Goal: Transaction & Acquisition: Purchase product/service

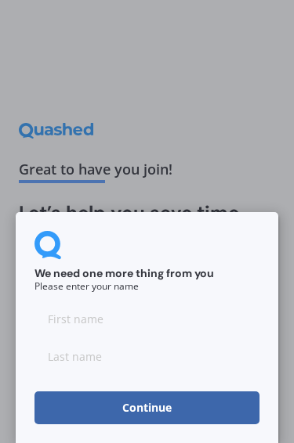
click at [74, 316] on input at bounding box center [146, 319] width 225 height 31
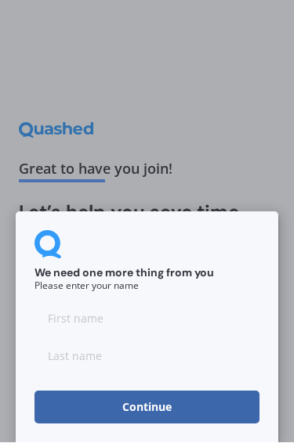
type input "[PERSON_NAME]"
click at [218, 404] on button "Continue" at bounding box center [146, 407] width 225 height 33
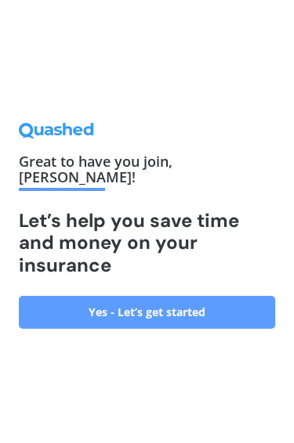
click at [237, 297] on link "Yes - Let’s get started" at bounding box center [147, 312] width 256 height 33
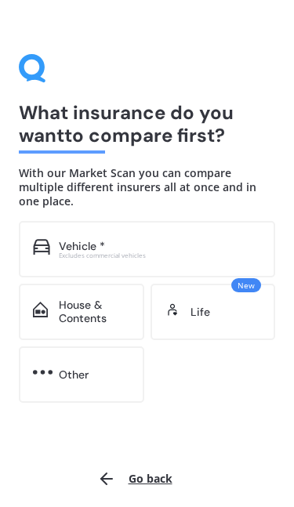
click at [251, 278] on span "New" at bounding box center [246, 285] width 30 height 14
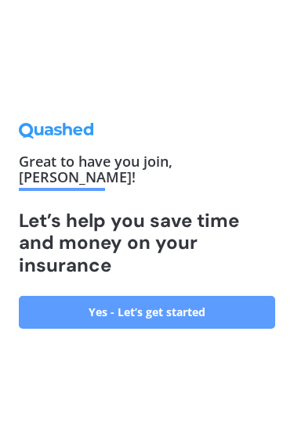
click at [247, 305] on link "Yes - Let’s get started" at bounding box center [147, 312] width 256 height 33
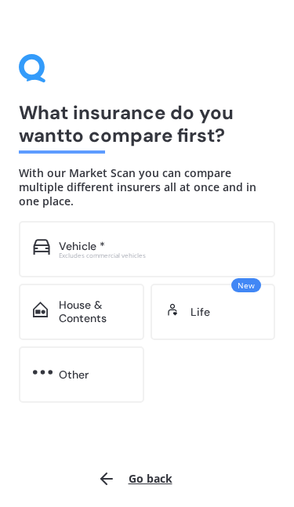
click at [93, 240] on div "Vehicle *" at bounding box center [82, 246] width 46 height 13
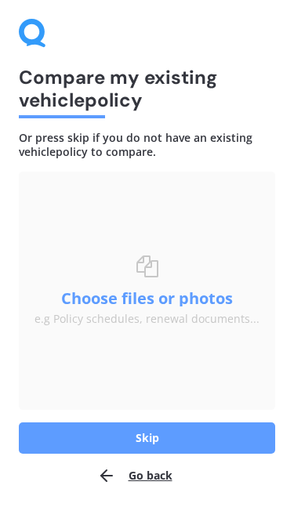
click at [229, 439] on button "Skip" at bounding box center [147, 437] width 256 height 31
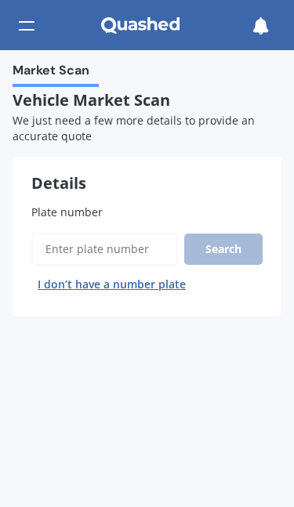
click at [55, 211] on span "Plate number" at bounding box center [66, 211] width 71 height 15
click at [55, 233] on input "Plate number" at bounding box center [104, 249] width 146 height 33
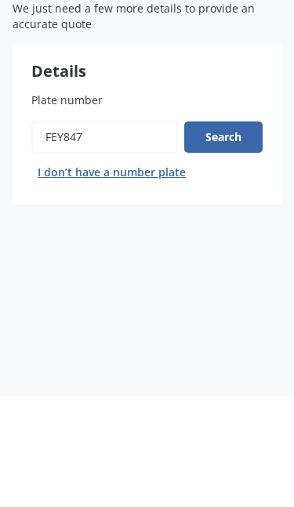
type input "FEY847"
click at [238, 233] on button "Search" at bounding box center [223, 248] width 78 height 31
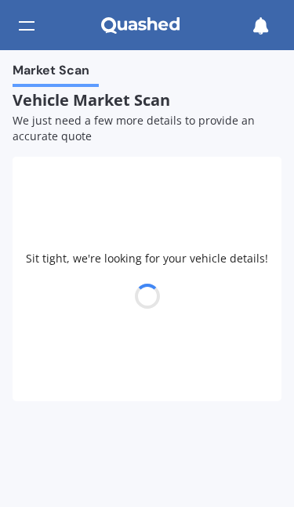
select select "KIA"
select select "SORENTO"
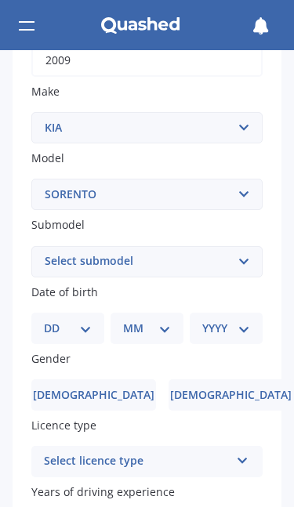
scroll to position [349, 0]
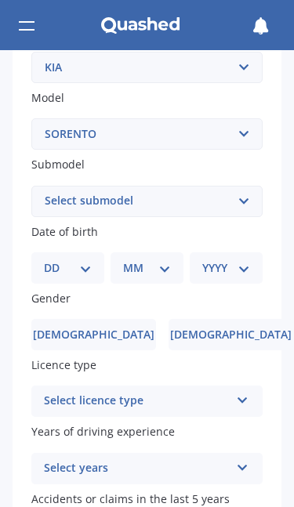
click at [82, 260] on select "DD 01 02 03 04 05 06 07 08 09 10 11 12 13 14 15 16 17 18 19 20 21 22 23 24 25 2…" at bounding box center [68, 267] width 48 height 17
select select "30"
click at [161, 259] on select "MM 01 02 03 04 05 06 07 08 09 10 11 12" at bounding box center [149, 267] width 41 height 17
select select "11"
click at [243, 252] on div "YYYY 2025 2024 2023 2022 2021 2020 2019 2018 2017 2016 2015 2014 2013 2012 2011…" at bounding box center [222, 267] width 67 height 31
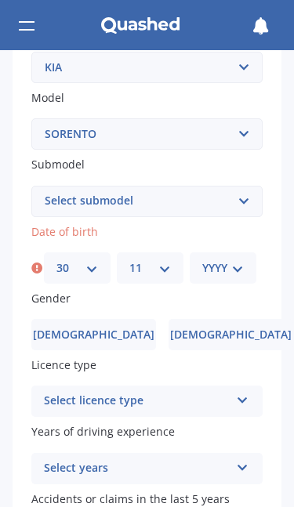
click at [240, 259] on select "YYYY 2025 2024 2023 2022 2021 2020 2019 2018 2017 2016 2015 2014 2013 2012 2011…" at bounding box center [222, 267] width 41 height 17
select select "1965"
click at [237, 319] on label "Female" at bounding box center [230, 334] width 124 height 31
click at [0, 0] on input "Female" at bounding box center [0, 0] width 0 height 0
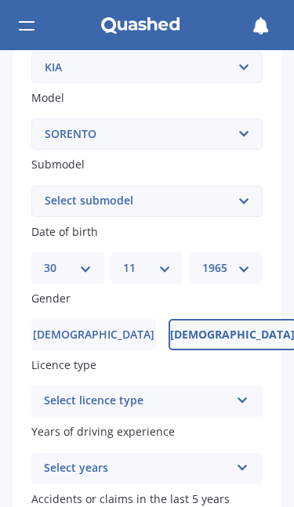
click at [247, 391] on icon at bounding box center [242, 396] width 13 height 11
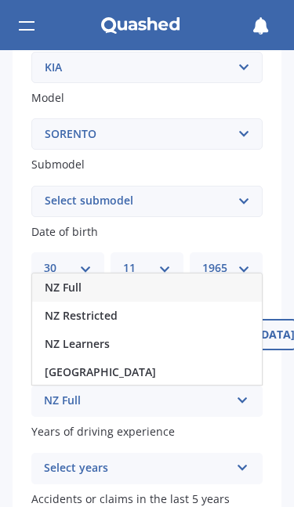
click at [179, 280] on div "NZ Full" at bounding box center [146, 287] width 229 height 28
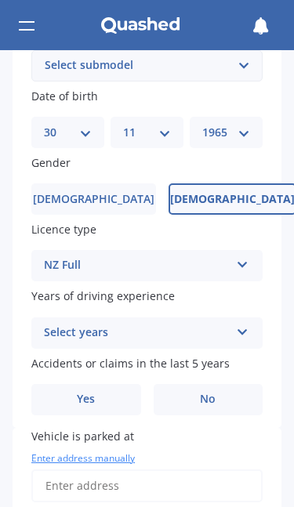
scroll to position [464, 0]
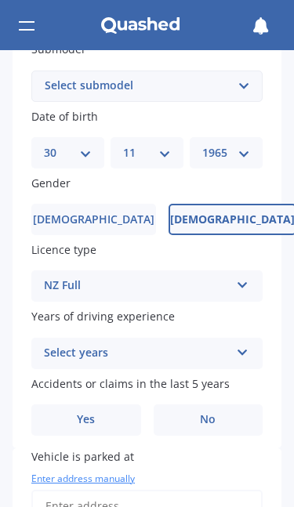
click at [247, 344] on icon at bounding box center [242, 349] width 13 height 11
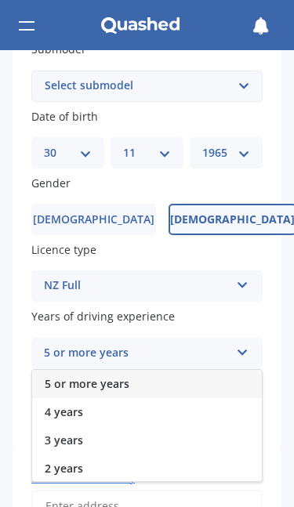
click at [239, 370] on div "5 or more years" at bounding box center [146, 384] width 229 height 28
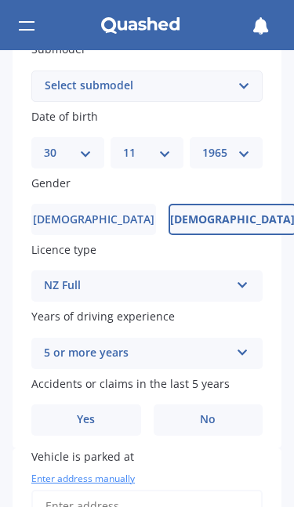
click at [227, 404] on label "No" at bounding box center [208, 419] width 110 height 31
click at [0, 0] on input "No" at bounding box center [0, 0] width 0 height 0
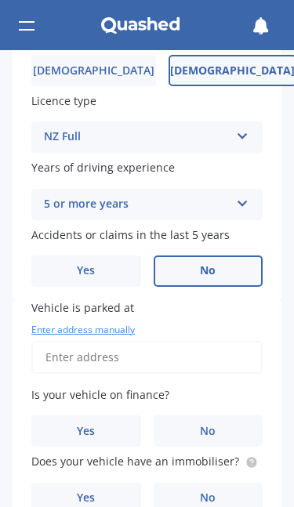
scroll to position [620, 0]
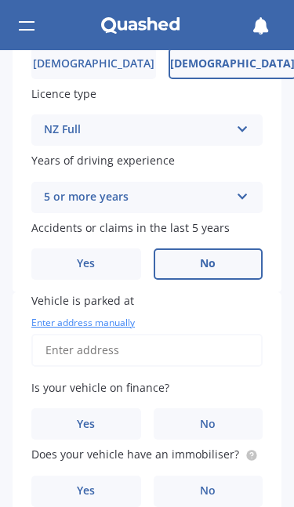
click at [104, 334] on input "Vehicle is parked at" at bounding box center [146, 350] width 231 height 33
type input "151 Ngatarawa Road, Bridge Pa 4175"
click at [227, 408] on label "No" at bounding box center [208, 423] width 110 height 31
click at [0, 0] on input "No" at bounding box center [0, 0] width 0 height 0
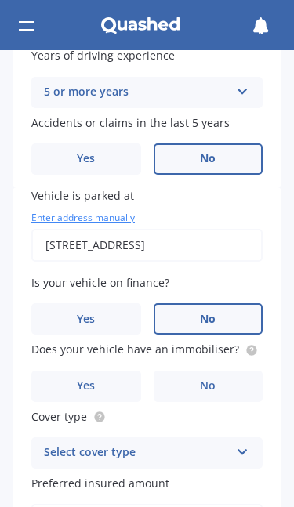
scroll to position [724, 0]
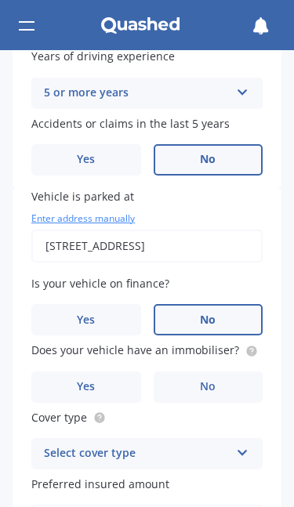
click at [238, 371] on label "No" at bounding box center [208, 386] width 110 height 31
click at [0, 0] on input "No" at bounding box center [0, 0] width 0 height 0
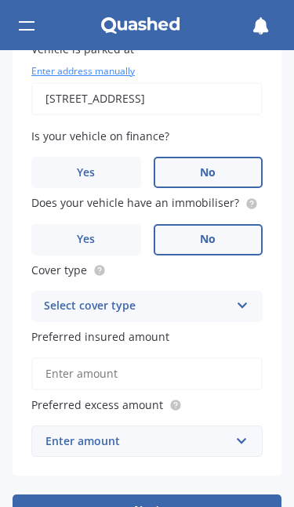
scroll to position [867, 0]
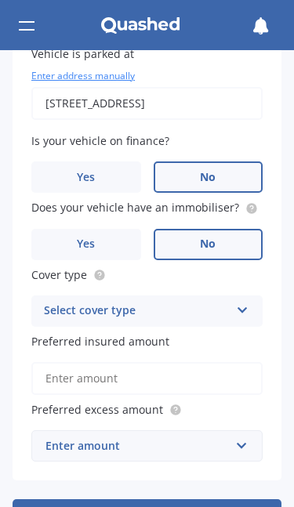
click at [244, 301] on icon at bounding box center [242, 306] width 13 height 11
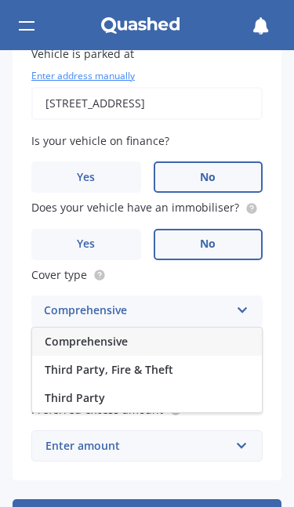
click at [240, 327] on div "Comprehensive" at bounding box center [146, 341] width 229 height 28
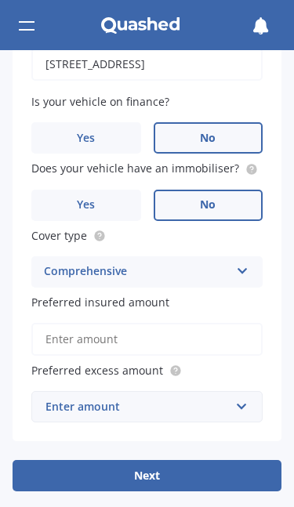
scroll to position [907, 0]
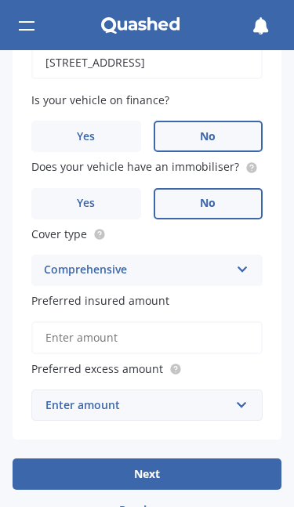
click at [63, 321] on input "Preferred insured amount" at bounding box center [146, 337] width 231 height 33
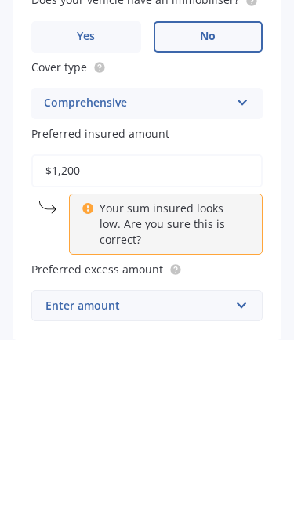
type input "$12,000"
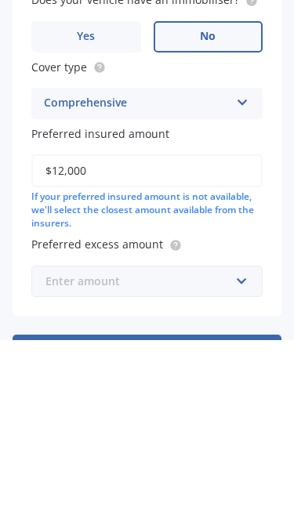
click at [247, 433] on input "text" at bounding box center [141, 448] width 217 height 30
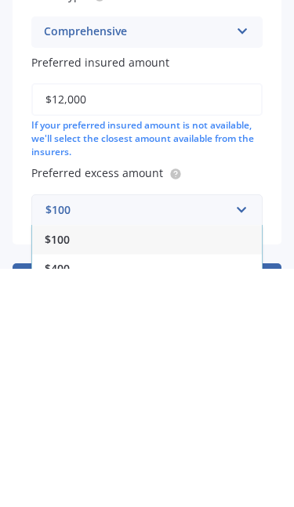
click at [147, 442] on div "$100" at bounding box center [146, 477] width 229 height 29
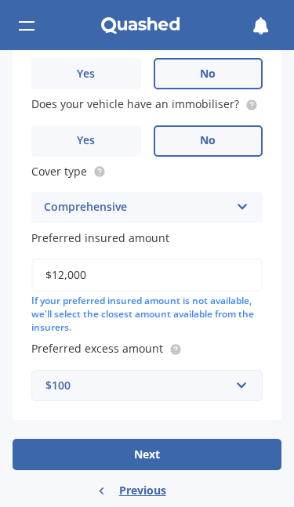
scroll to position [970, 0]
click at [247, 438] on button "Next" at bounding box center [147, 453] width 269 height 31
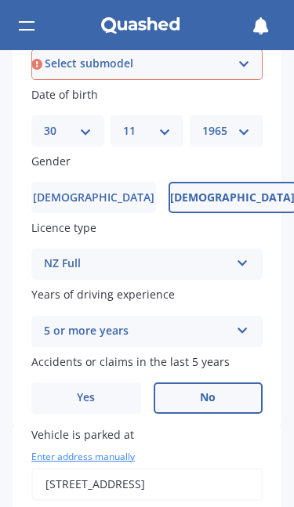
scroll to position [449, 0]
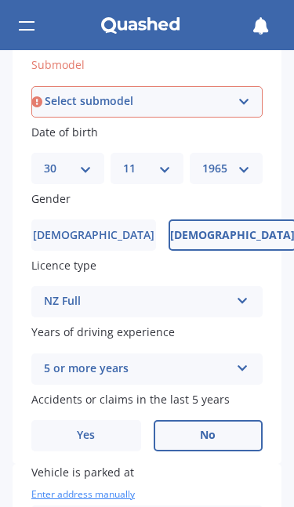
click at [246, 99] on select "Select submodel (All Other) 2.5 Diesel Turbo 4WD EX Turbo Diesel EX V6 HEV URBA…" at bounding box center [146, 101] width 231 height 31
select select "2.5 DIESEL TURBO 4WD"
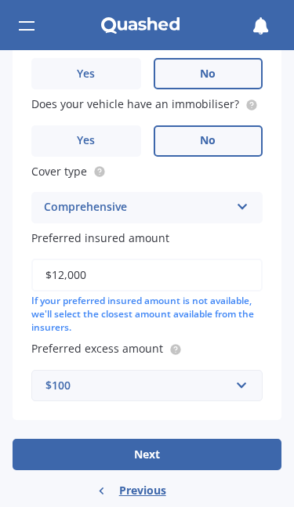
click at [245, 438] on button "Next" at bounding box center [147, 453] width 269 height 31
select select "30"
select select "11"
select select "1965"
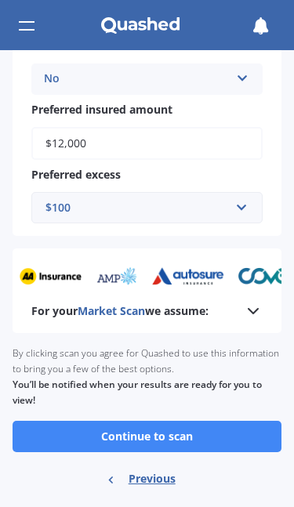
scroll to position [697, 0]
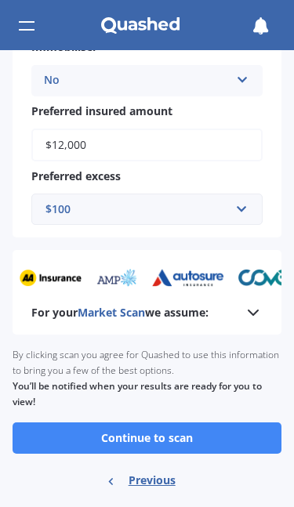
click at [252, 422] on button "Continue to scan" at bounding box center [147, 437] width 269 height 31
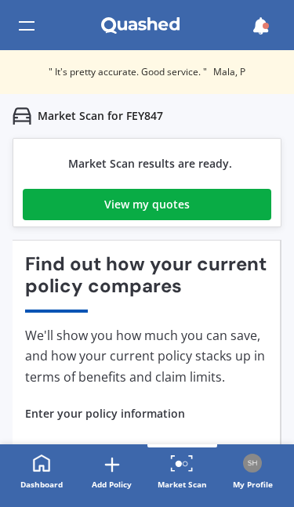
click at [235, 213] on link "View my quotes" at bounding box center [147, 204] width 248 height 31
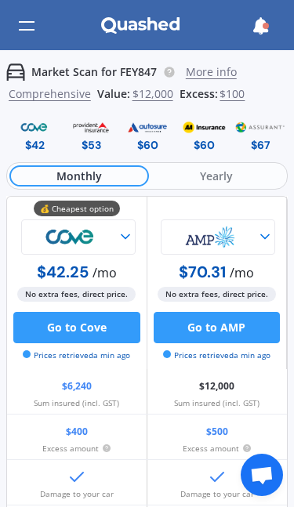
click at [226, 172] on span "Yearly" at bounding box center [217, 175] width 136 height 21
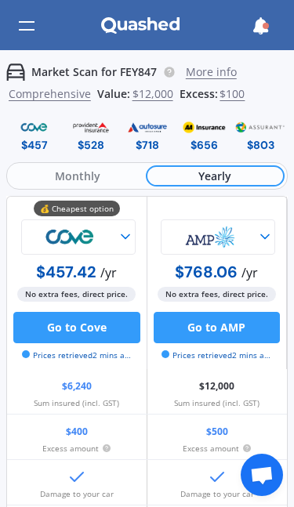
click at [269, 232] on icon at bounding box center [265, 237] width 16 height 16
